Goal: Check status: Check status

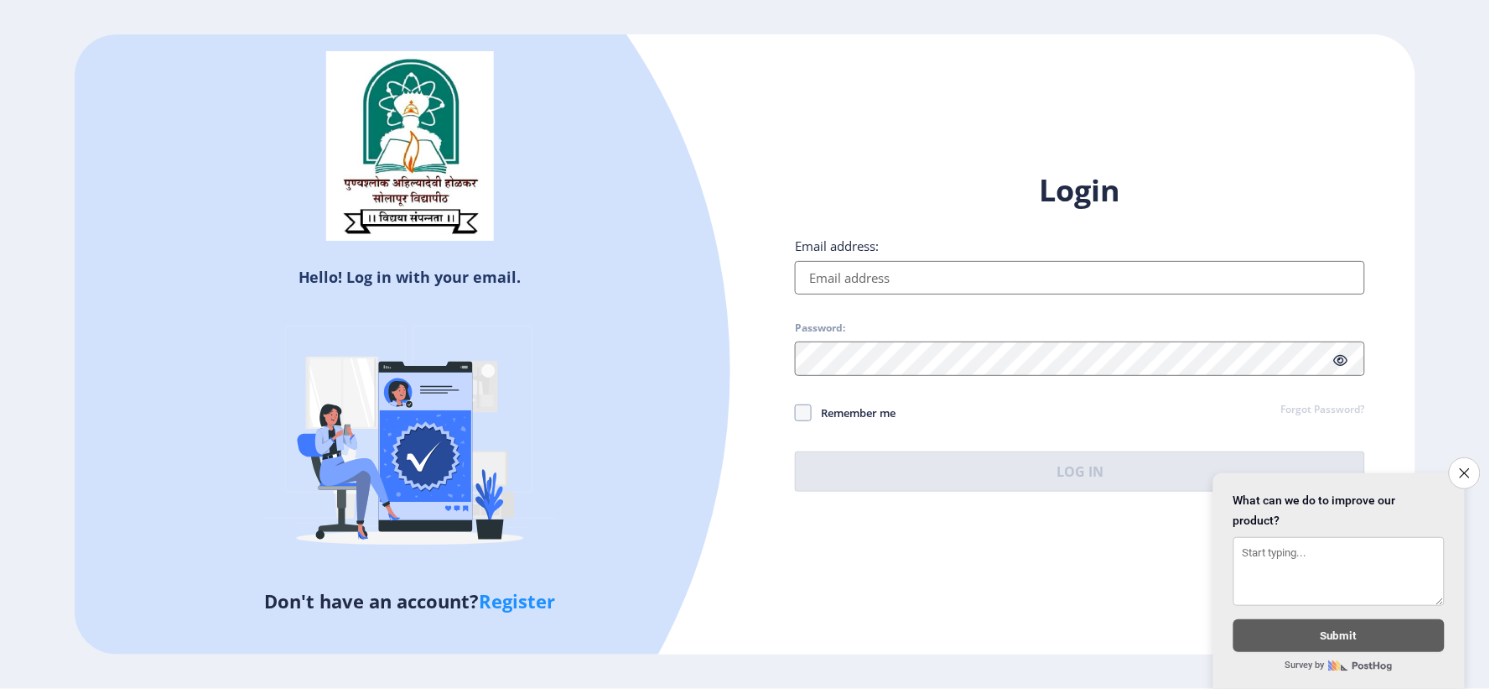
click at [938, 282] on input "Email address:" at bounding box center [1080, 278] width 570 height 34
type input "ajinkyadivekar91@gmail.com"
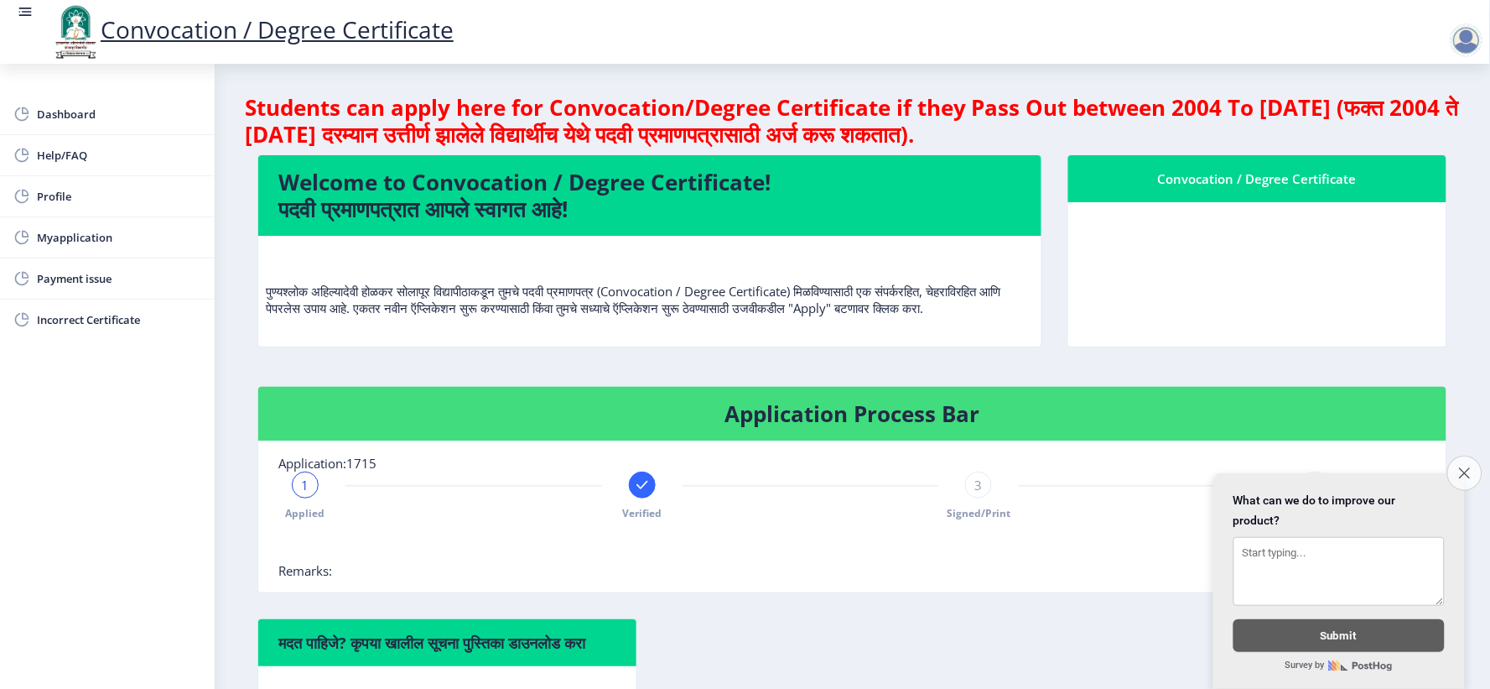
click at [1465, 467] on icon "Close survey" at bounding box center [1464, 472] width 11 height 11
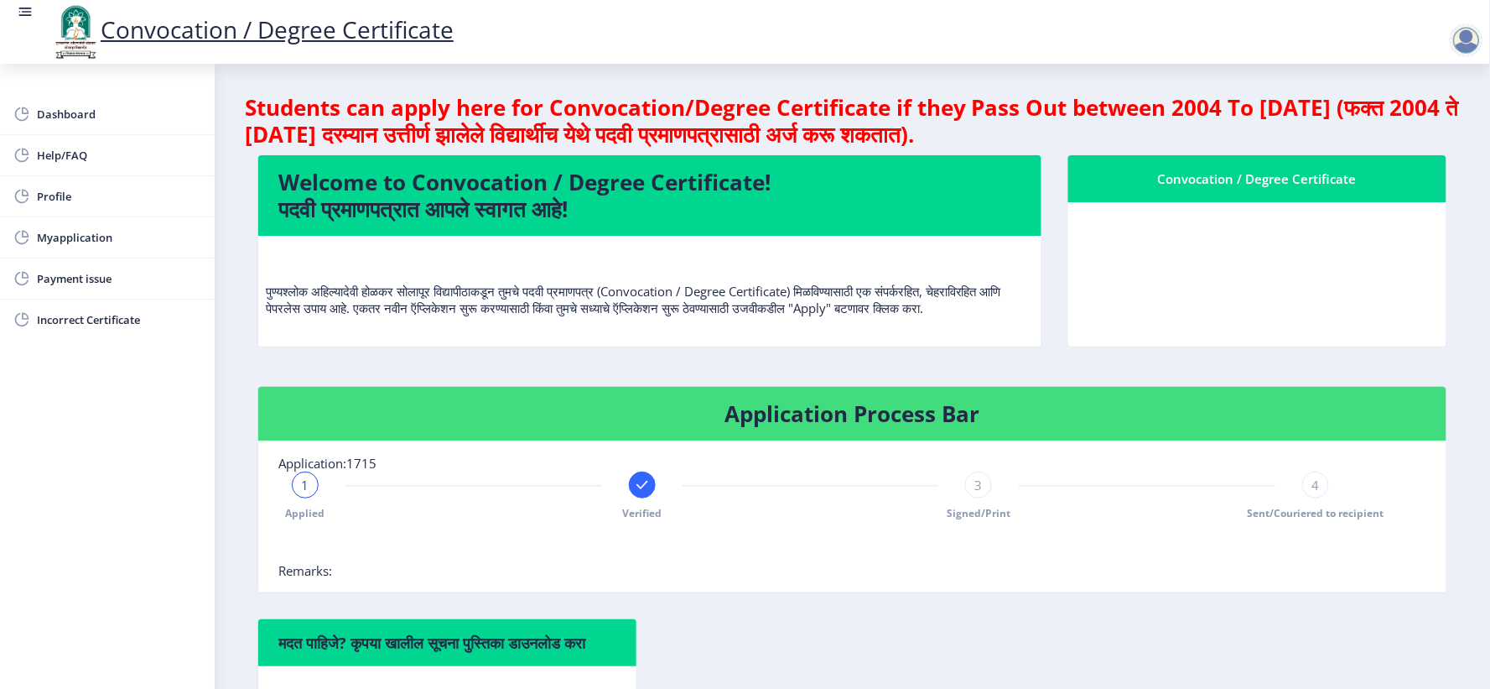
click at [1313, 493] on span "4" at bounding box center [1317, 484] width 8 height 17
click at [980, 493] on span "3" at bounding box center [979, 484] width 8 height 17
click at [1318, 498] on div "4" at bounding box center [1315, 484] width 27 height 27
click at [642, 493] on rect at bounding box center [642, 484] width 17 height 17
click at [641, 515] on div "2 Verified" at bounding box center [642, 495] width 27 height 49
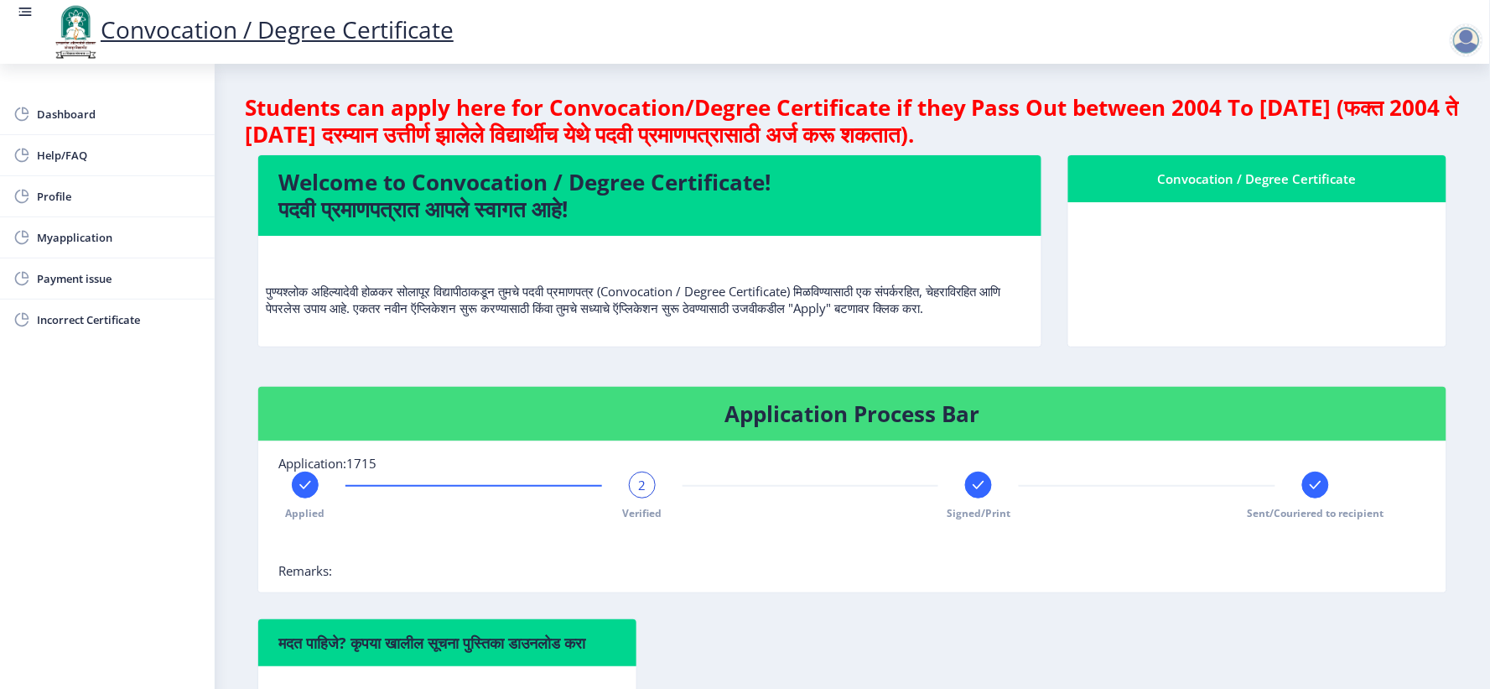
click at [641, 493] on span "2" at bounding box center [642, 484] width 8 height 17
click at [302, 493] on rect at bounding box center [305, 484] width 17 height 17
click at [302, 493] on span "1" at bounding box center [306, 484] width 8 height 17
